Goal: Find specific page/section: Find specific page/section

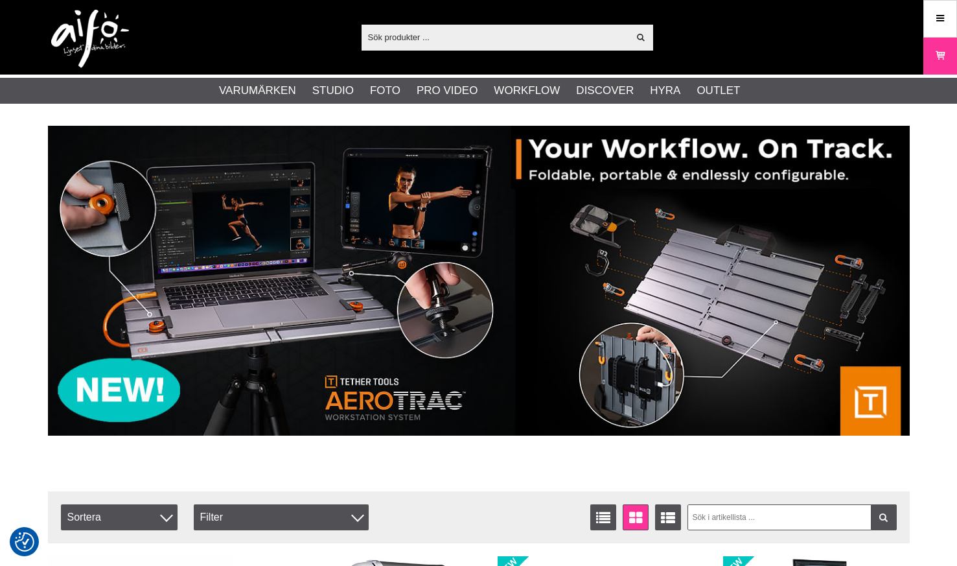
click at [474, 37] on input "text" at bounding box center [495, 36] width 268 height 19
paste input "PX280W"
type input "PX280W"
click at [461, 28] on input "text" at bounding box center [495, 36] width 268 height 19
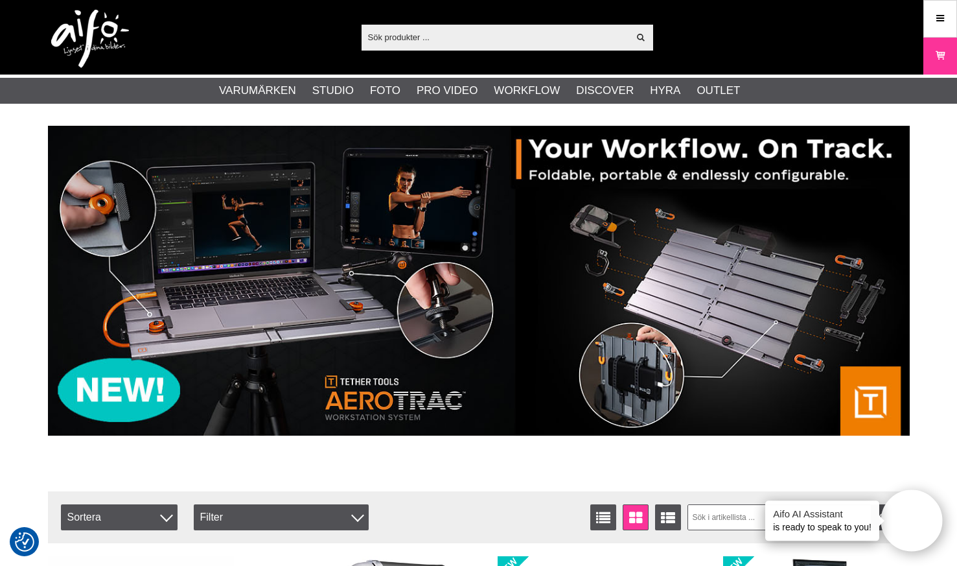
paste input "PH88195"
type input "PH88195"
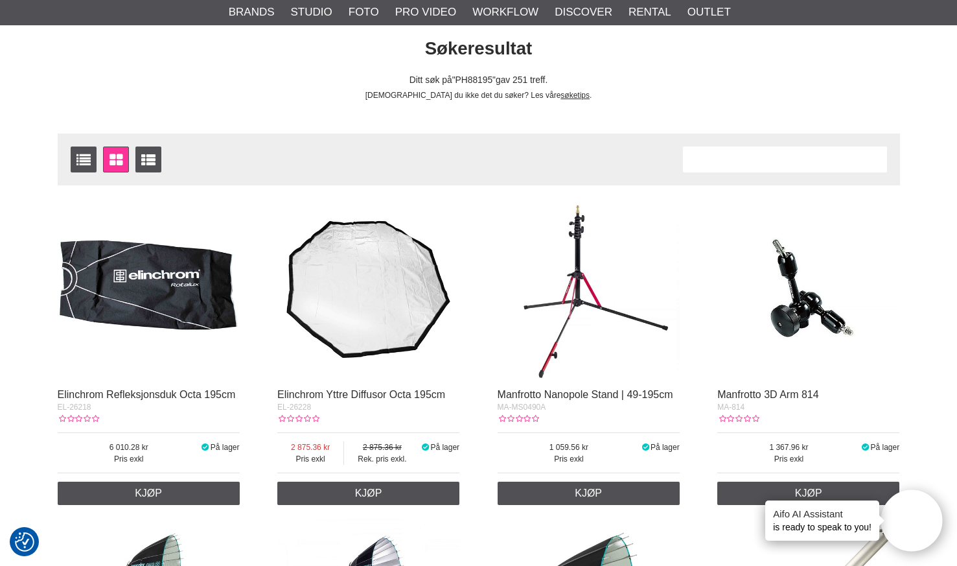
scroll to position [244, 0]
